Goal: Browse casually

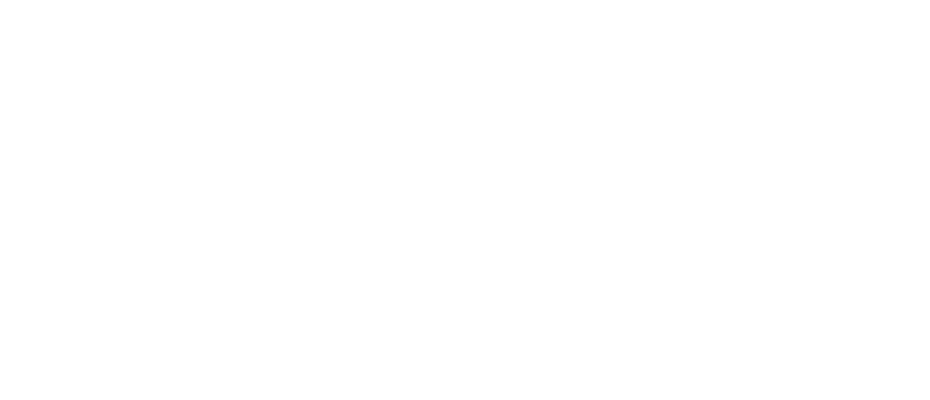
click at [122, 6] on html at bounding box center [465, 3] width 930 height 6
